Goal: Task Accomplishment & Management: Manage account settings

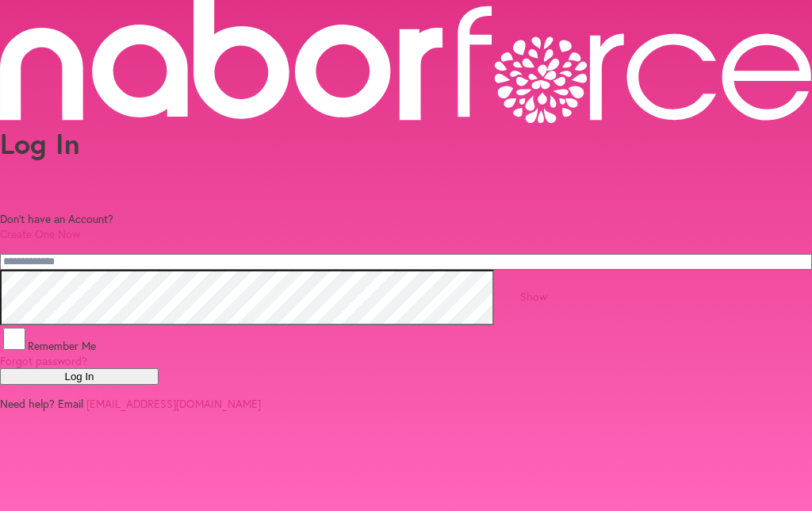
click at [216, 254] on input "email" at bounding box center [406, 262] width 812 height 16
type input "**********"
click at [159, 385] on button "Log In" at bounding box center [79, 376] width 159 height 17
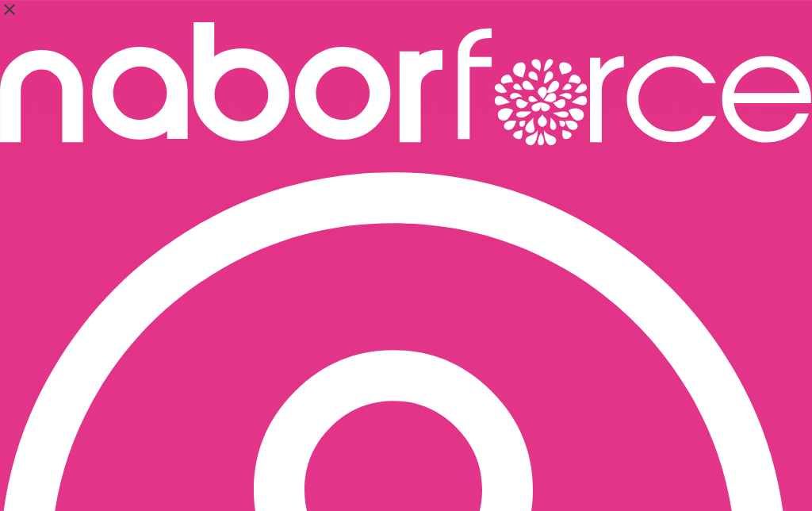
select select "*"
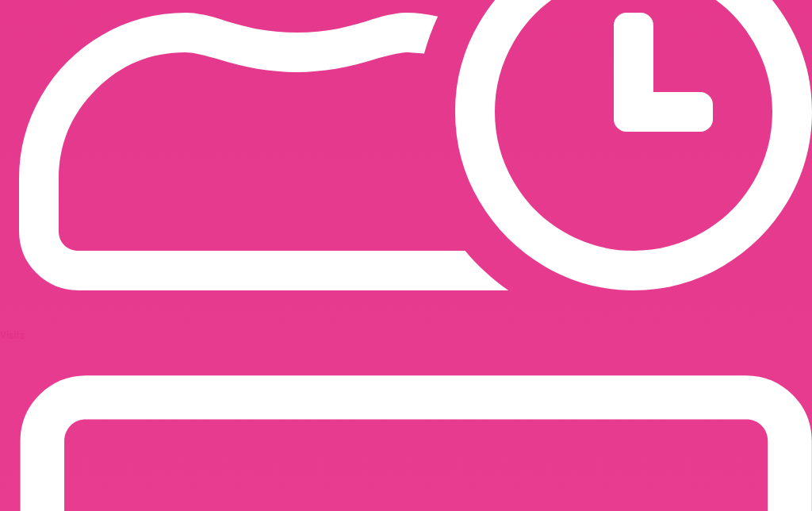
scroll to position [1345, 0]
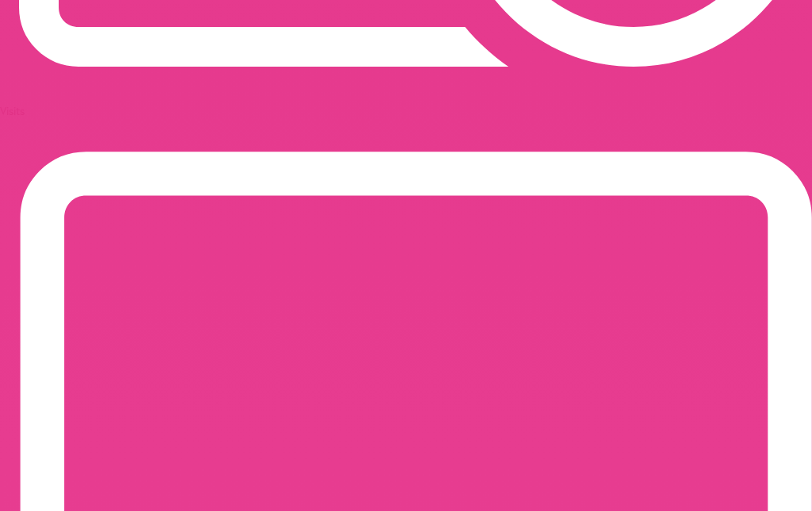
scroll to position [1569, 0]
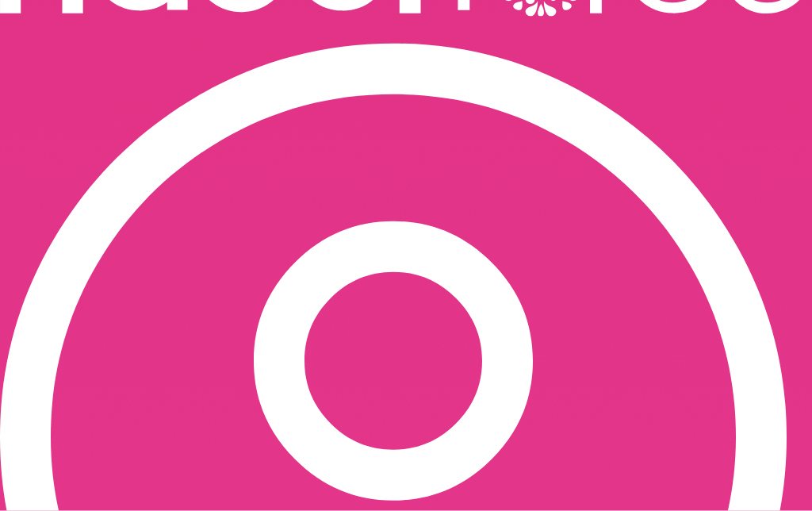
scroll to position [0, 0]
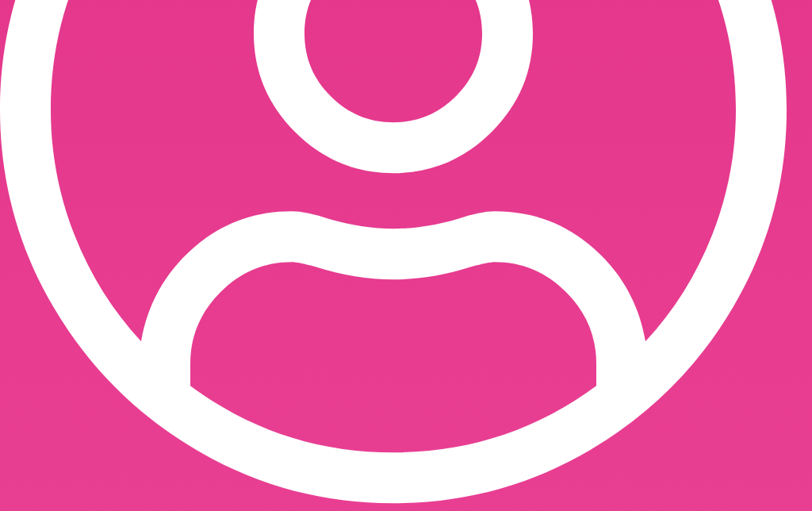
scroll to position [556, 0]
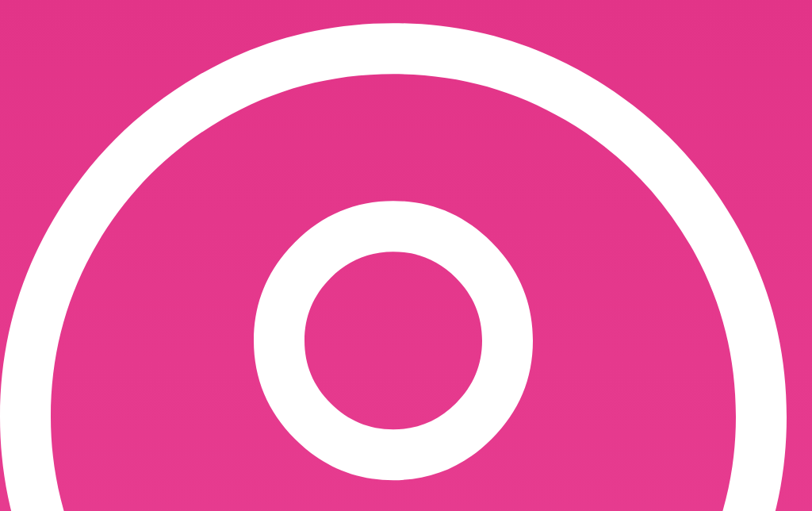
scroll to position [0, 0]
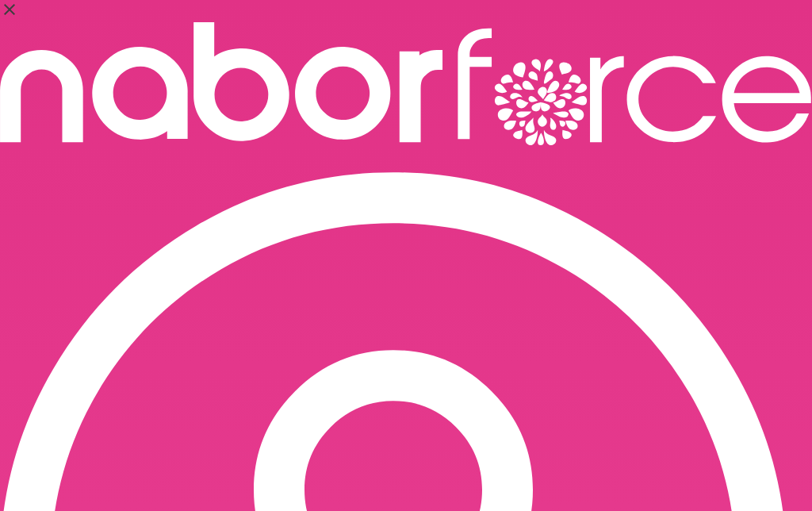
select select "*"
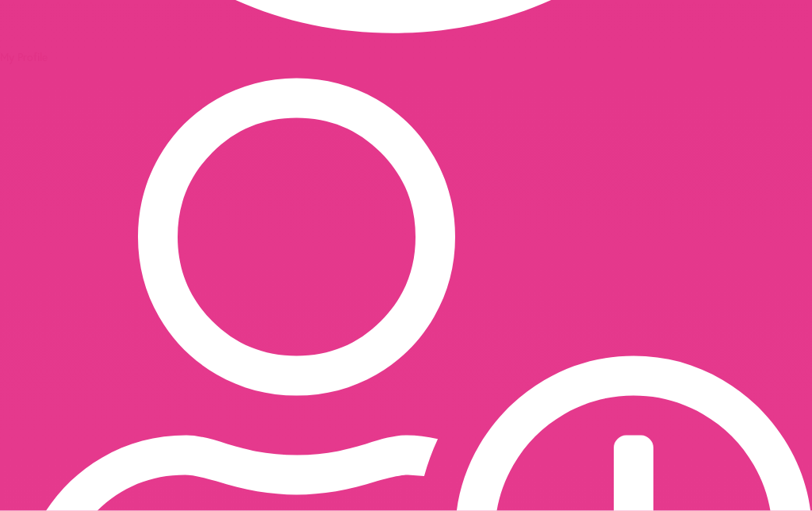
scroll to position [926, 0]
